Goal: Task Accomplishment & Management: Use online tool/utility

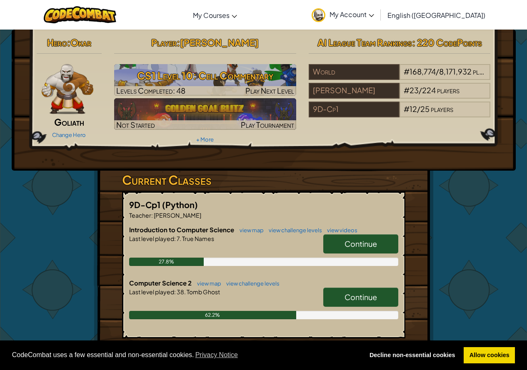
click at [354, 302] on link "Continue" at bounding box center [360, 297] width 75 height 19
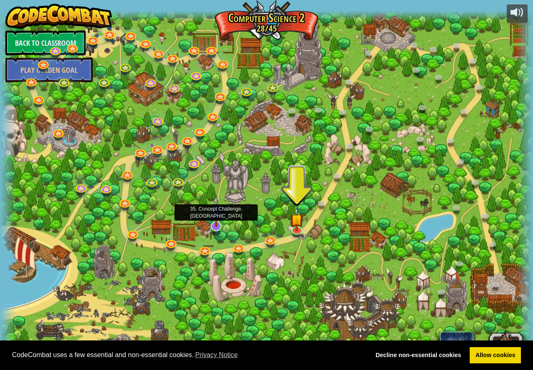
click at [217, 219] on img at bounding box center [216, 212] width 14 height 32
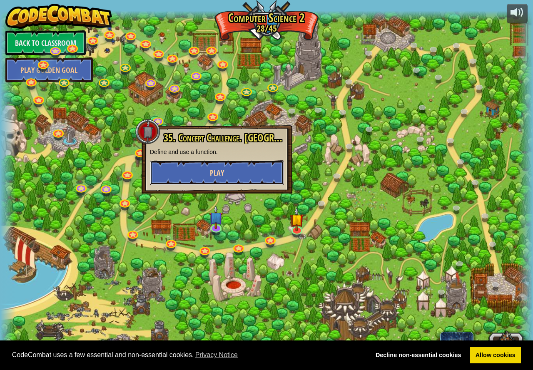
click at [223, 181] on button "Play" at bounding box center [217, 172] width 134 height 25
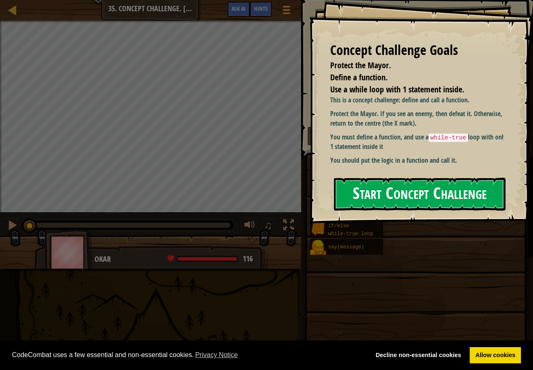
click at [379, 188] on button "Start Concept Challenge" at bounding box center [420, 194] width 172 height 33
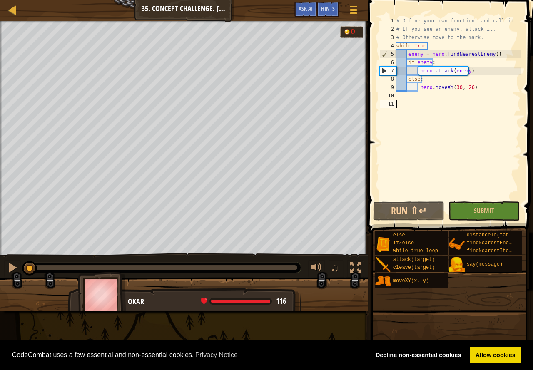
click at [403, 91] on div "# Define your own function, and call it. # If you see an enemy, attack it. # Ot…" at bounding box center [458, 117] width 126 height 200
type textarea "hero.moveXY(30, 26)"
click at [418, 101] on div "# Define your own function, and call it. # If you see an enemy, attack it. # Ot…" at bounding box center [458, 117] width 126 height 200
click at [418, 100] on div "# Define your own function, and call it. # If you see an enemy, attack it. # Ot…" at bounding box center [458, 117] width 126 height 200
click at [409, 99] on div "# Define your own function, and call it. # If you see an enemy, attack it. # Ot…" at bounding box center [458, 117] width 126 height 200
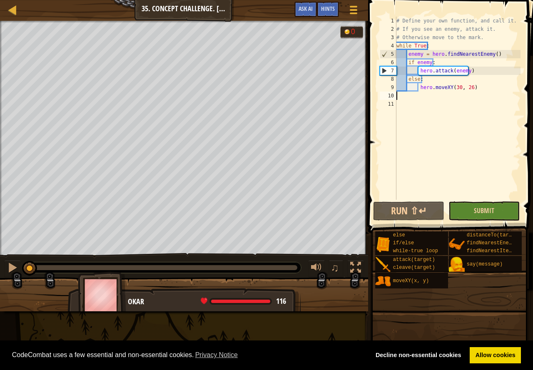
click at [486, 201] on div "1 2 3 4 5 6 7 8 9 10 11 # Define your own function, and call it. # If you see a…" at bounding box center [448, 132] width 167 height 257
click at [489, 206] on button "Submit" at bounding box center [483, 210] width 71 height 19
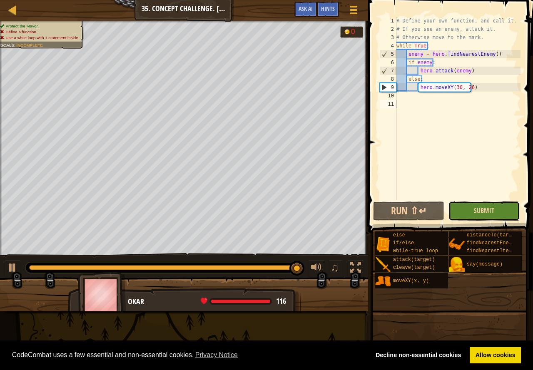
click at [467, 210] on button "Submit" at bounding box center [483, 210] width 71 height 19
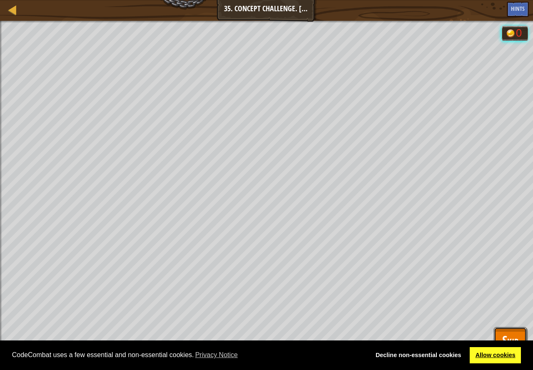
drag, startPoint x: 523, startPoint y: 336, endPoint x: 495, endPoint y: 348, distance: 30.9
click at [521, 336] on button "Skip" at bounding box center [510, 340] width 33 height 27
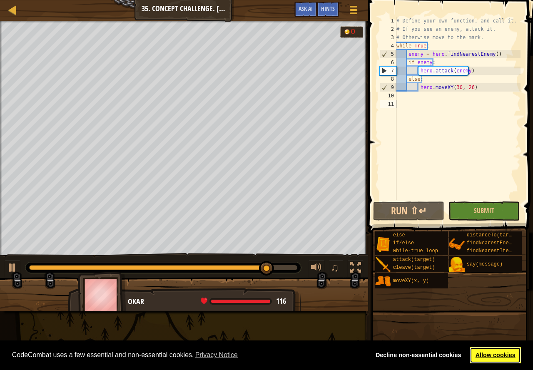
click at [495, 353] on link "Allow cookies" at bounding box center [495, 355] width 51 height 17
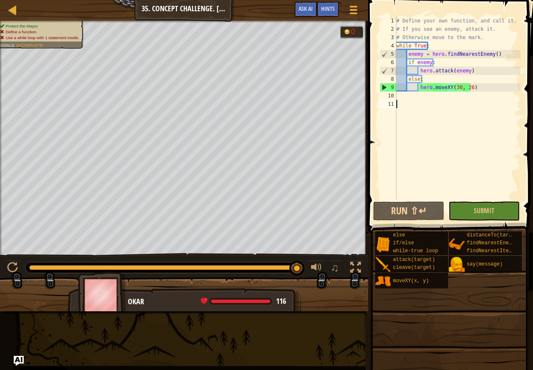
click at [420, 101] on div "# Define your own function, and call it. # If you see an enemy, attack it. # Ot…" at bounding box center [458, 117] width 126 height 200
drag, startPoint x: 302, startPoint y: 10, endPoint x: 305, endPoint y: 6, distance: 5.1
click at [303, 8] on span "Ask AI" at bounding box center [305, 9] width 14 height 8
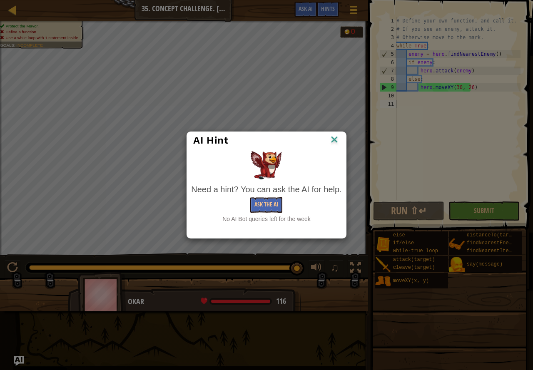
click at [336, 138] on img at bounding box center [334, 140] width 11 height 12
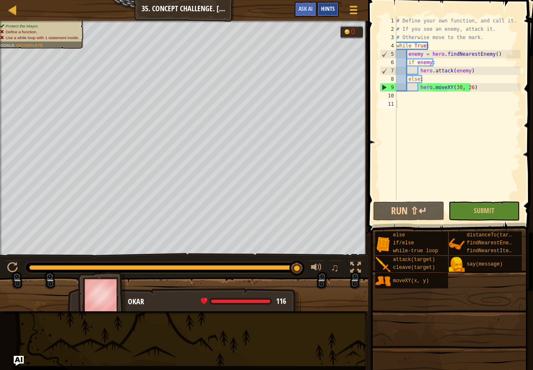
click at [324, 7] on span "Hints" at bounding box center [328, 9] width 14 height 8
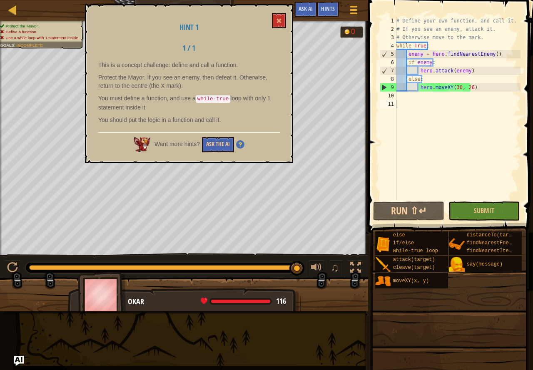
drag, startPoint x: 242, startPoint y: 149, endPoint x: 241, endPoint y: 143, distance: 5.5
click at [242, 147] on div "Want more hints? Ask the AI" at bounding box center [188, 142] width 181 height 20
click at [241, 143] on img at bounding box center [240, 144] width 8 height 8
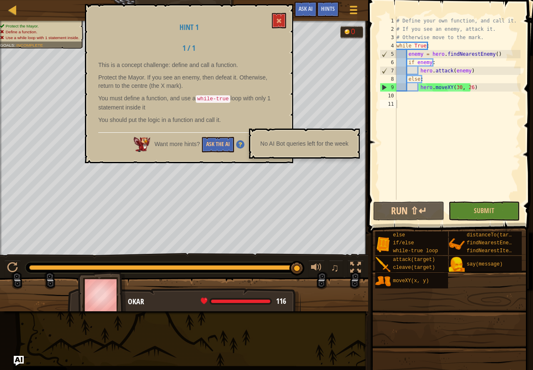
click at [299, 144] on div "No AI Bot queries left for the week" at bounding box center [304, 144] width 100 height 16
drag, startPoint x: 255, startPoint y: 138, endPoint x: 353, endPoint y: 143, distance: 98.0
click at [353, 143] on div "No AI Bot queries left for the week" at bounding box center [304, 144] width 100 height 16
click at [232, 106] on p "You must define a function, and use a while-true loop with only 1 statement ins…" at bounding box center [188, 102] width 181 height 17
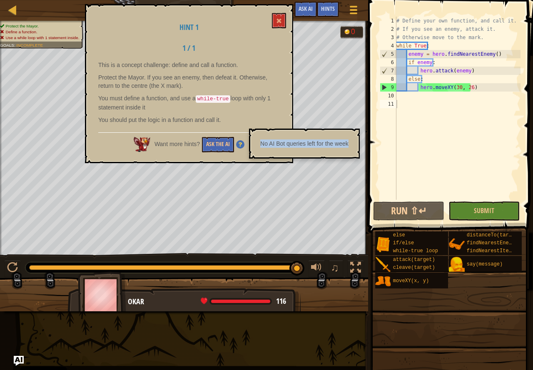
click at [254, 51] on div "1 / 1" at bounding box center [189, 50] width 194 height 12
click at [240, 144] on img at bounding box center [240, 144] width 8 height 8
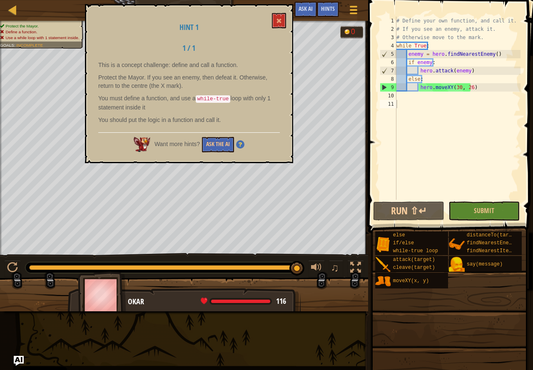
drag, startPoint x: 112, startPoint y: 64, endPoint x: 170, endPoint y: 67, distance: 58.0
click at [170, 67] on p "This is a concept challenge: define and call a function." at bounding box center [188, 65] width 181 height 8
drag, startPoint x: 88, startPoint y: 57, endPoint x: 230, endPoint y: 57, distance: 141.9
click at [230, 57] on div "Hint 1 1 / 1 This is a concept challenge: define and call a function. Protect t…" at bounding box center [189, 83] width 208 height 159
drag, startPoint x: 206, startPoint y: 57, endPoint x: 241, endPoint y: 73, distance: 38.9
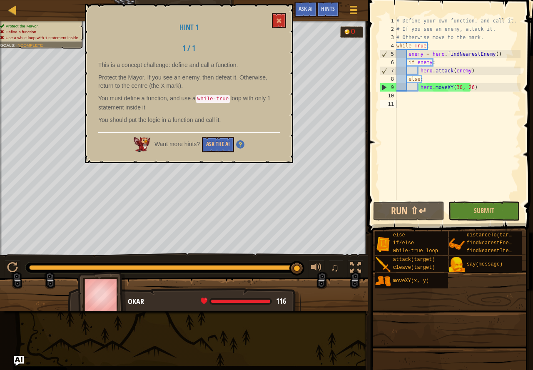
click at [241, 73] on div "Hint 1 1 / 1 This is a concept challenge: define and call a function. Protect t…" at bounding box center [189, 83] width 208 height 159
drag, startPoint x: 128, startPoint y: 75, endPoint x: 221, endPoint y: 59, distance: 94.6
click at [217, 61] on div "This is a concept challenge: define and call a function. Protect the Mayor. If …" at bounding box center [188, 94] width 181 height 67
drag, startPoint x: 273, startPoint y: 15, endPoint x: 281, endPoint y: 18, distance: 8.6
click at [273, 15] on button at bounding box center [279, 20] width 14 height 15
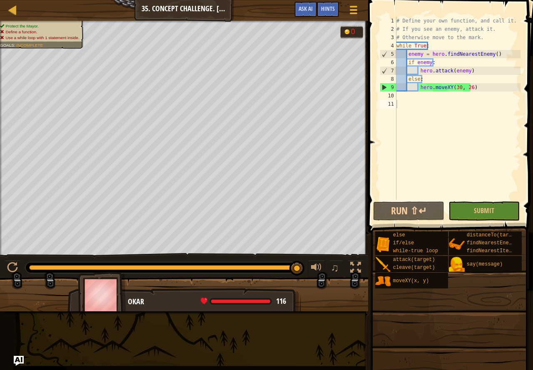
click at [405, 93] on div "# Define your own function, and call it. # If you see an enemy, attack it. # Ot…" at bounding box center [458, 117] width 126 height 200
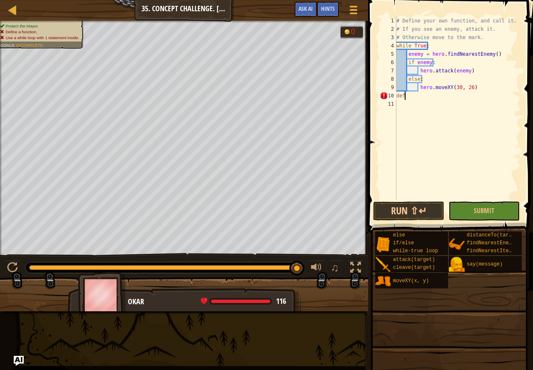
scroll to position [4, 0]
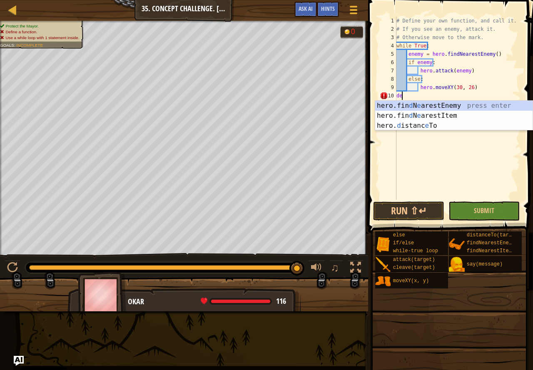
type textarea "d"
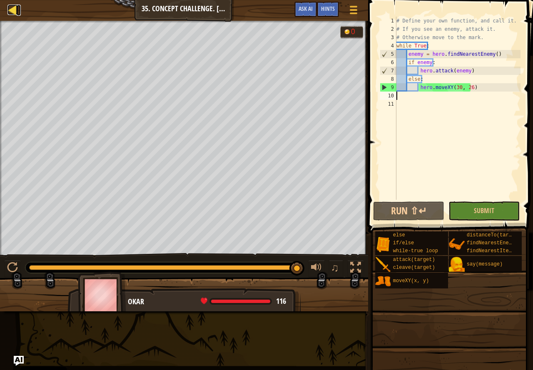
click at [17, 8] on div at bounding box center [12, 10] width 10 height 10
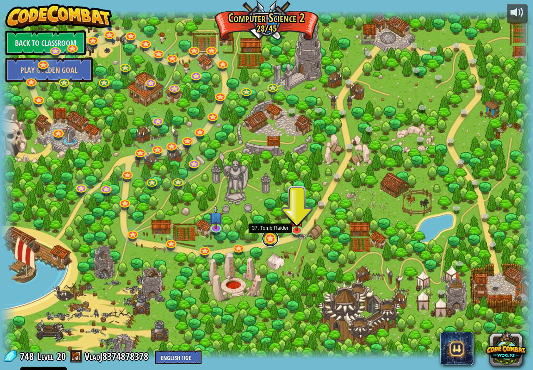
click at [267, 238] on link at bounding box center [270, 238] width 17 height 17
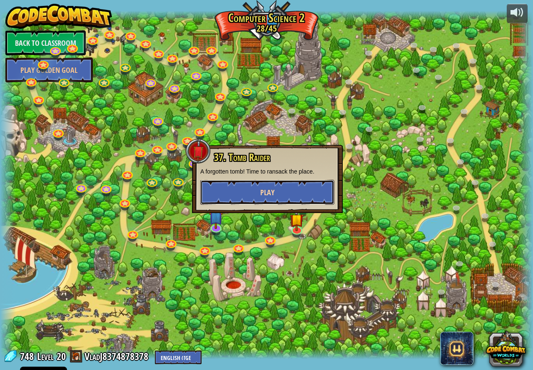
click at [265, 195] on span "Play" at bounding box center [267, 192] width 14 height 10
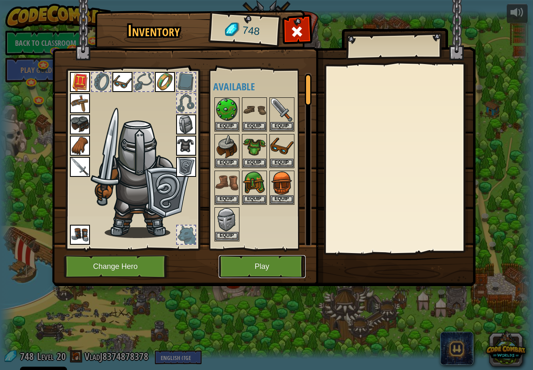
click at [248, 273] on button "Play" at bounding box center [262, 266] width 87 height 23
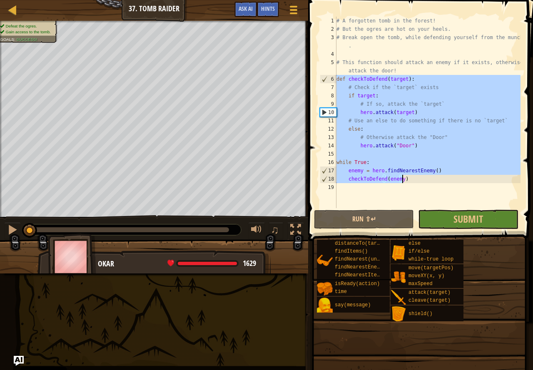
drag, startPoint x: 336, startPoint y: 80, endPoint x: 532, endPoint y: 181, distance: 221.0
click at [526, 181] on div "1 2 3 4 5 6 7 8 9 10 11 12 13 14 15 16 17 18 19 # A forgotten tomb in the fores…" at bounding box center [419, 137] width 227 height 266
type textarea "enemy = hero.findNearestEnemy() checkToDefend(enemy)"
click at [12, 9] on div at bounding box center [12, 10] width 10 height 10
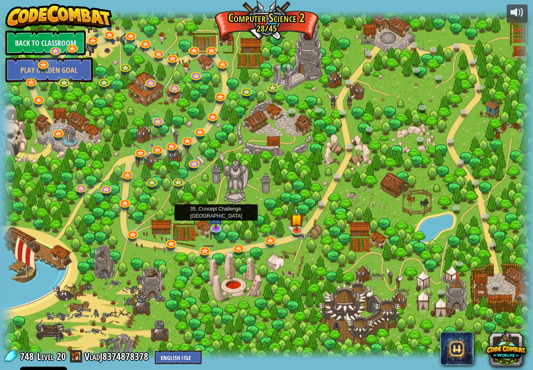
click at [212, 219] on img at bounding box center [216, 217] width 14 height 24
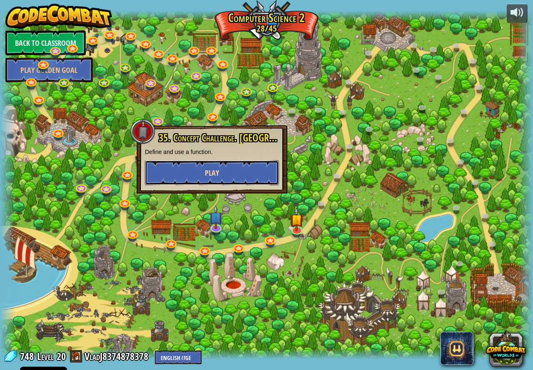
click at [238, 179] on button "Play" at bounding box center [212, 172] width 134 height 25
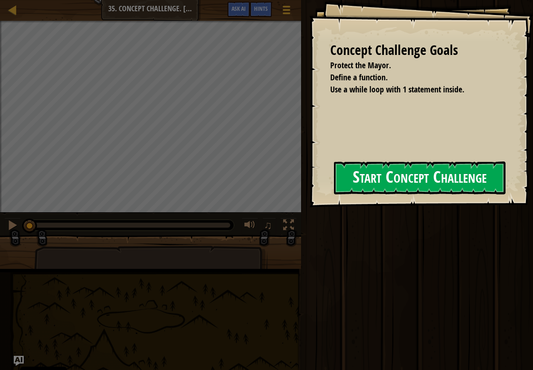
click at [373, 182] on button "Start Concept Challenge" at bounding box center [420, 178] width 172 height 33
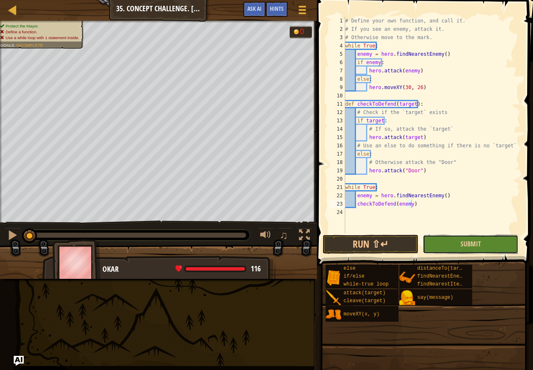
click at [445, 250] on button "Submit" at bounding box center [471, 244] width 96 height 19
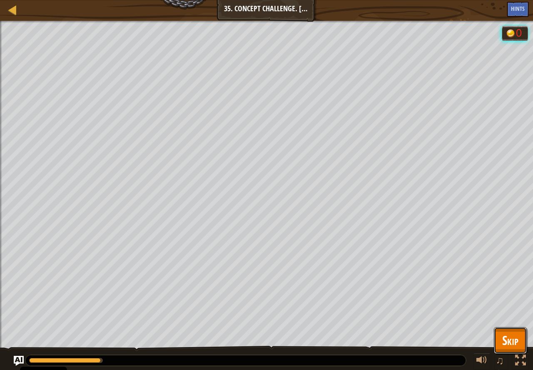
click at [512, 340] on span "Skip" at bounding box center [510, 340] width 16 height 17
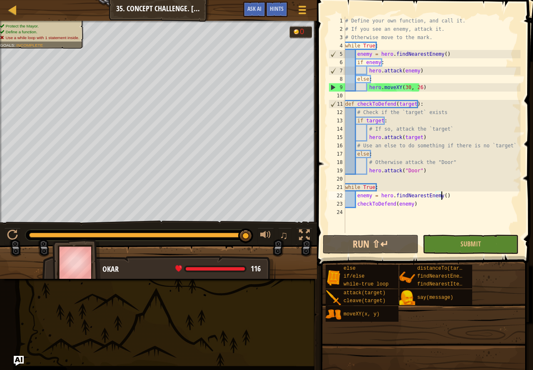
click at [444, 197] on div "# Define your own function, and call it. # If you see an enemy, attack it. # Ot…" at bounding box center [431, 133] width 177 height 233
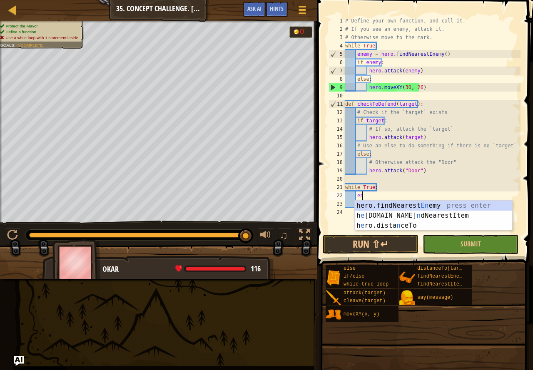
type textarea "e"
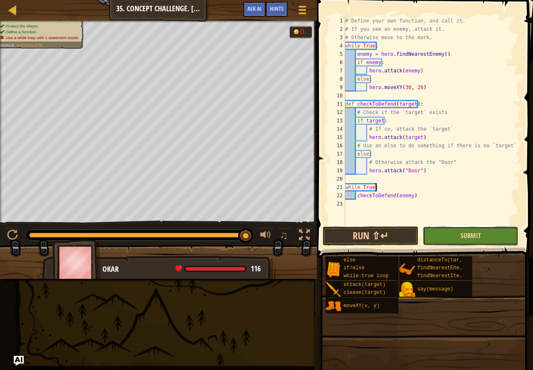
click at [469, 237] on span "Submit" at bounding box center [470, 235] width 20 height 9
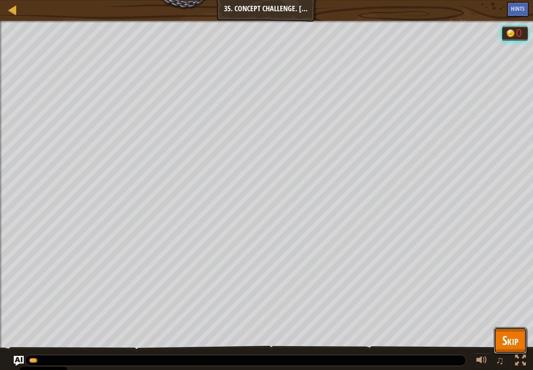
click at [505, 335] on span "Skip" at bounding box center [510, 340] width 16 height 17
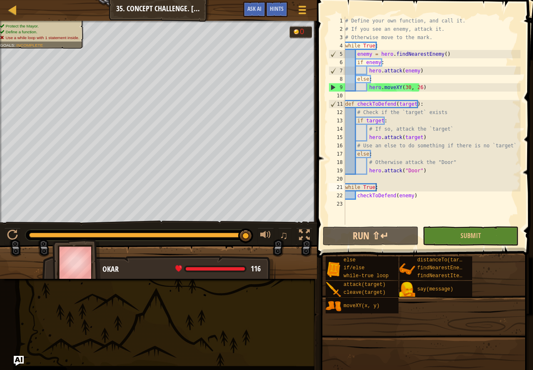
drag, startPoint x: 48, startPoint y: 33, endPoint x: 65, endPoint y: 36, distance: 17.7
click at [65, 36] on ul "Protect the Mayor. Define a function. Use a while loop with 1 statement inside." at bounding box center [40, 31] width 81 height 17
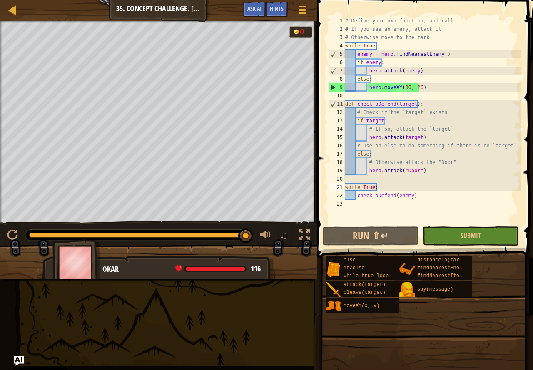
click at [167, 80] on div "Protect the Mayor. Define a function. Use a while loop with 1 statement inside.…" at bounding box center [158, 122] width 317 height 202
click at [433, 196] on div "# Define your own function, and call it. # If you see an enemy, attack it. # Ot…" at bounding box center [431, 129] width 177 height 225
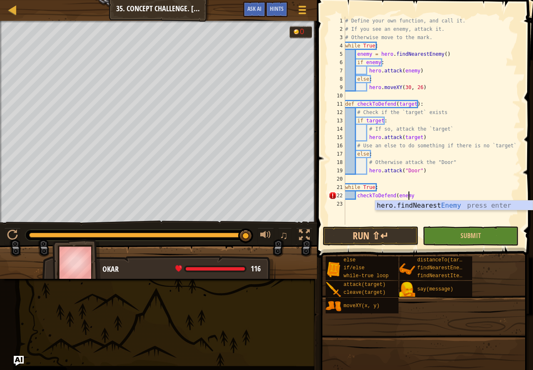
type textarea "checkToDefend(enemy)"
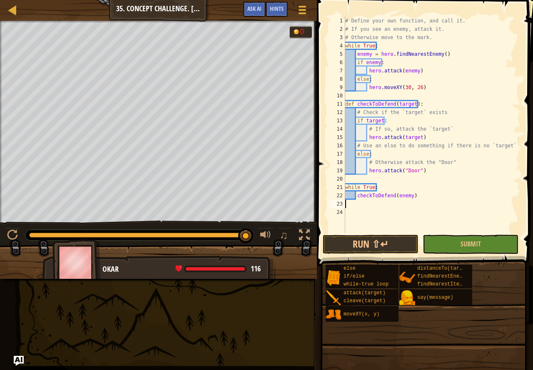
scroll to position [4, 0]
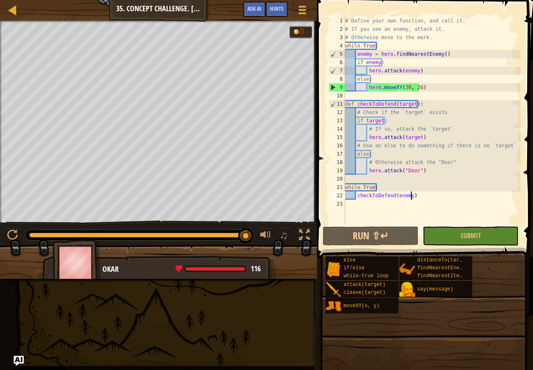
type textarea "while True:"
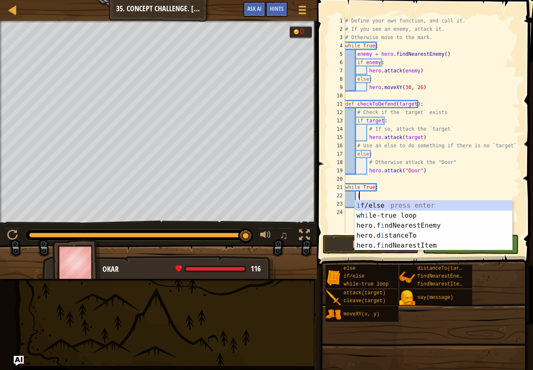
scroll to position [4, 1]
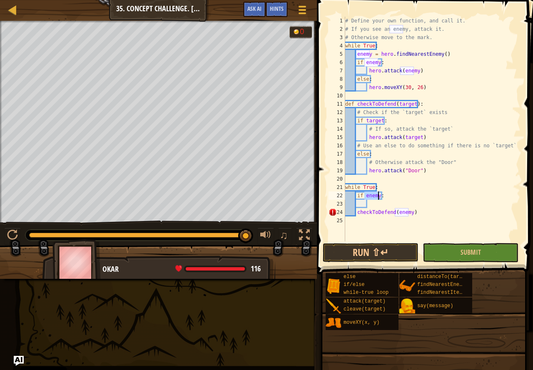
click at [357, 213] on div "# Define your own function, and call it. # If you see an enemy, attack it. # Ot…" at bounding box center [431, 137] width 177 height 241
type textarea "checkToDefend(enemy)"
click at [445, 221] on div "# Define your own function, and call it. # If you see an enemy, attack it. # Ot…" at bounding box center [431, 137] width 177 height 241
click at [462, 248] on button "Submit" at bounding box center [471, 252] width 96 height 19
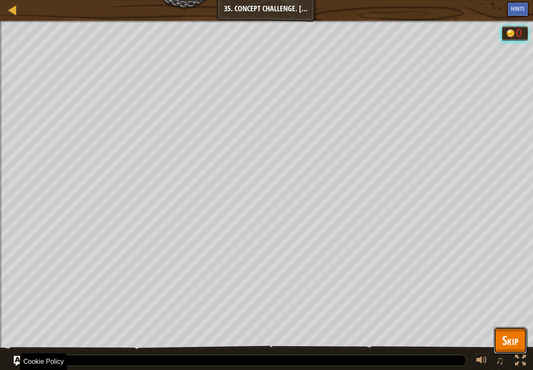
click at [518, 344] on button "Skip" at bounding box center [510, 340] width 33 height 27
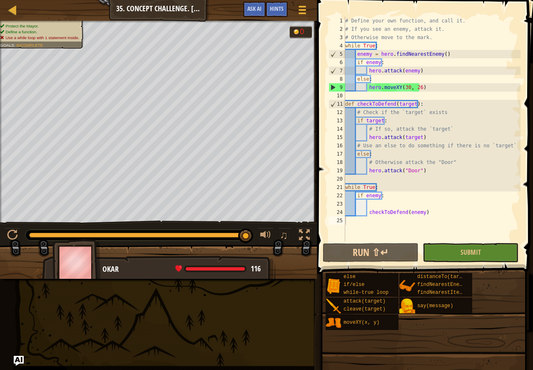
type textarea "checkToDefend(enemy)"
click at [423, 212] on div "# Define your own function, and call it. # If you see an enemy, attack it. # Ot…" at bounding box center [431, 137] width 177 height 241
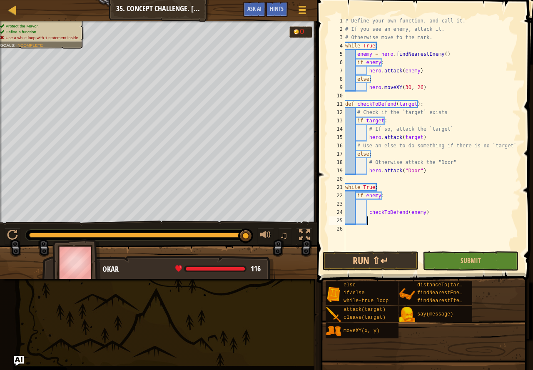
type textarea "e"
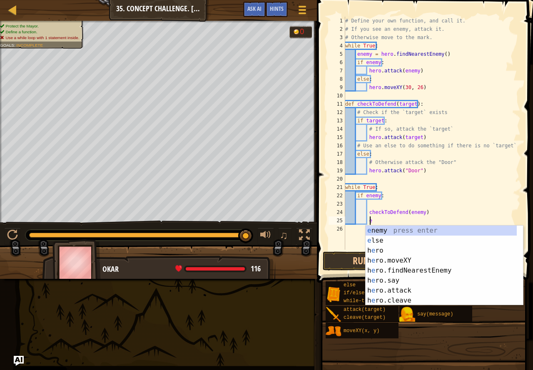
scroll to position [4, 2]
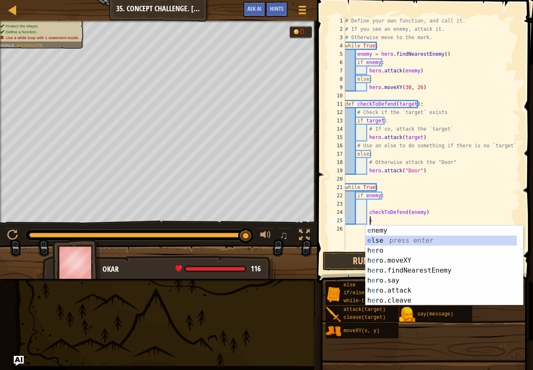
click at [416, 244] on div "e nemy press enter e lse press enter h e ro press enter h e ro.moveXY press ent…" at bounding box center [443, 276] width 157 height 100
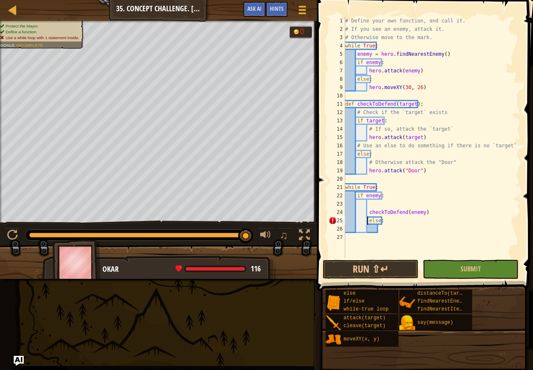
click at [368, 220] on div "# Define your own function, and call it. # If you see an enemy, attack it. # Ot…" at bounding box center [431, 146] width 177 height 258
type textarea "else:"
click at [378, 230] on div "# Define your own function, and call it. # If you see an enemy, attack it. # Ot…" at bounding box center [431, 146] width 177 height 258
click at [349, 244] on div "# Define your own function, and call it. # If you see an enemy, attack it. # Ot…" at bounding box center [431, 146] width 177 height 258
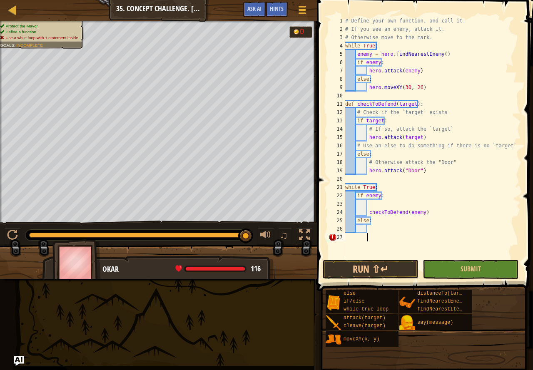
click at [371, 231] on div "# Define your own function, and call it. # If you see an enemy, attack it. # Ot…" at bounding box center [431, 146] width 177 height 258
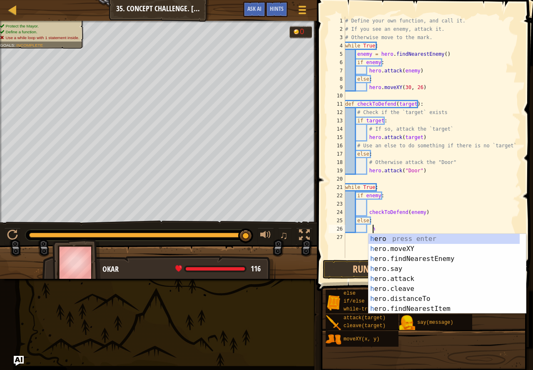
scroll to position [4, 3]
click at [408, 271] on div "her o press enter her o.moveXY press enter her o.findNearestEnemy press enter h…" at bounding box center [443, 284] width 151 height 100
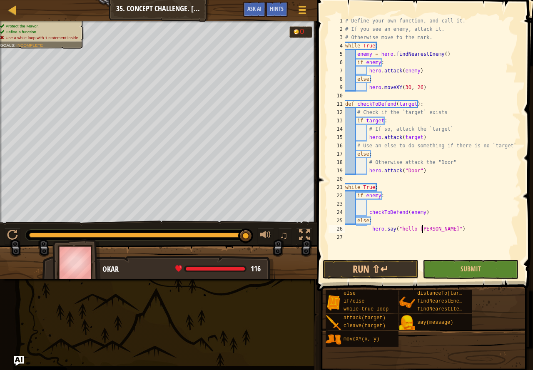
scroll to position [4, 7]
click at [460, 265] on button "Submit" at bounding box center [471, 269] width 96 height 19
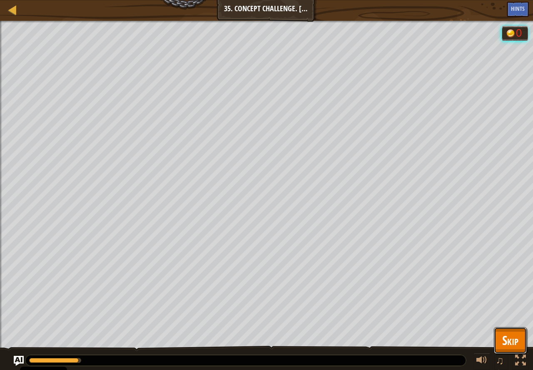
click at [506, 339] on span "Skip" at bounding box center [510, 340] width 16 height 17
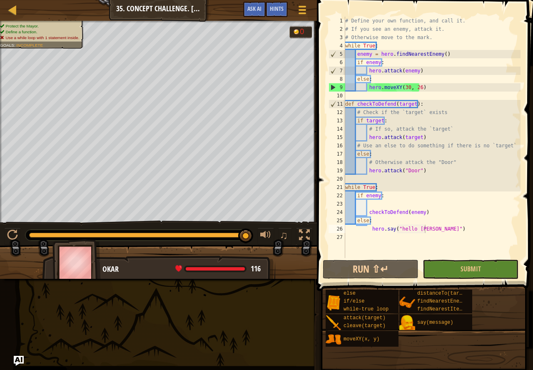
scroll to position [4, 6]
click at [422, 215] on div "# Define your own function, and call it. # If you see an enemy, attack it. # Ot…" at bounding box center [431, 146] width 177 height 258
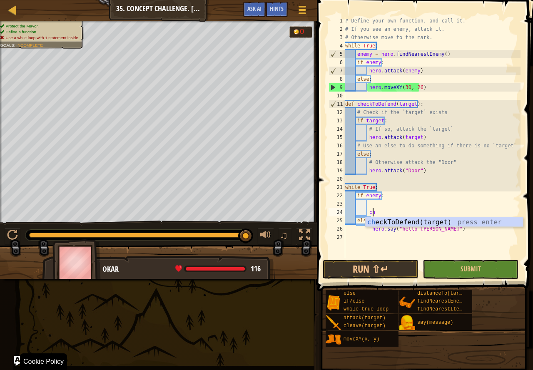
type textarea "c"
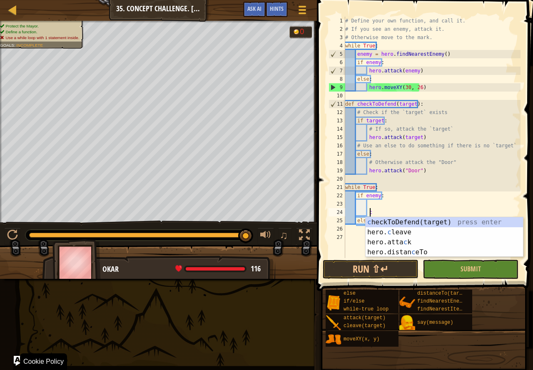
scroll to position [4, 1]
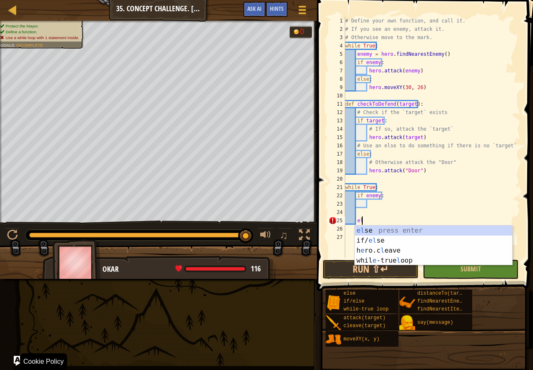
type textarea "e"
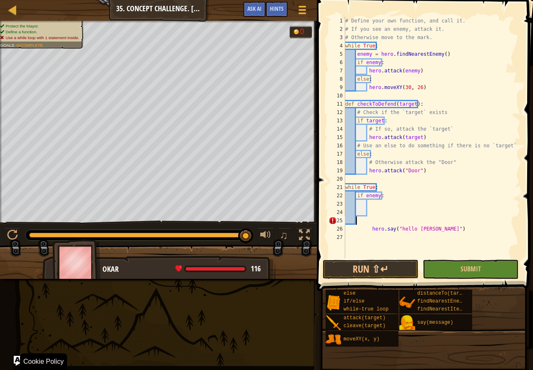
scroll to position [4, 0]
type textarea "h"
